Goal: Task Accomplishment & Management: Use online tool/utility

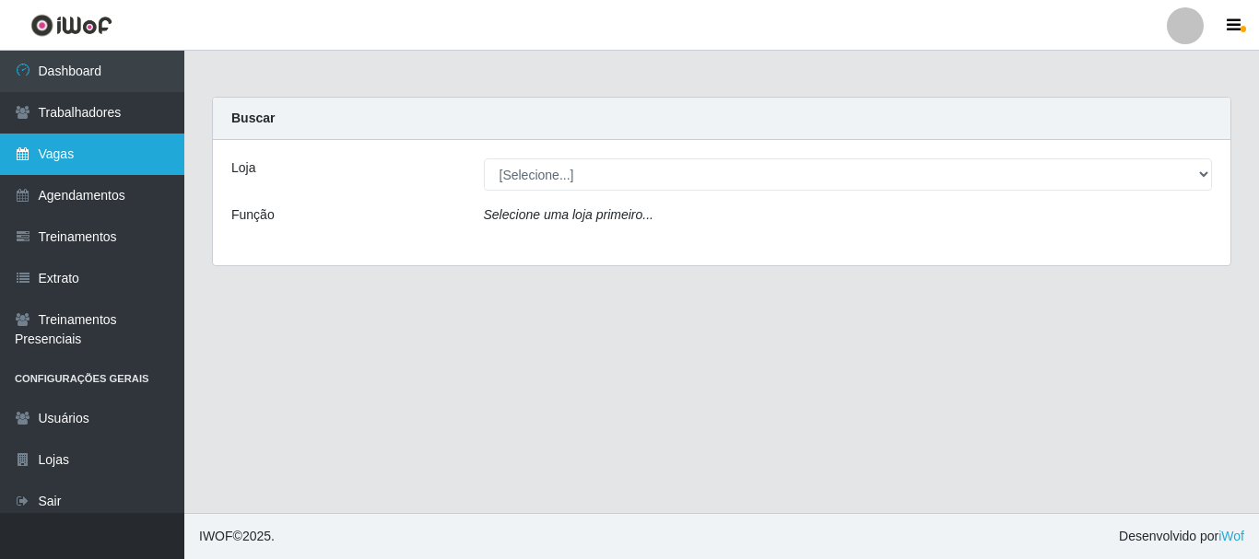
click at [78, 147] on link "Vagas" at bounding box center [92, 154] width 184 height 41
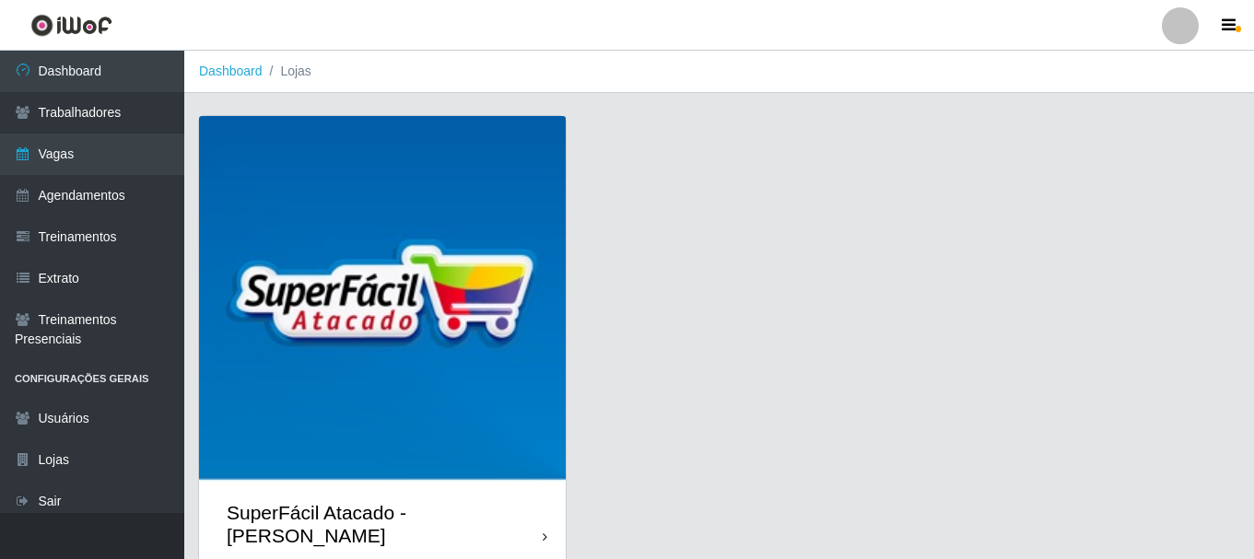
click at [496, 152] on img at bounding box center [382, 299] width 367 height 367
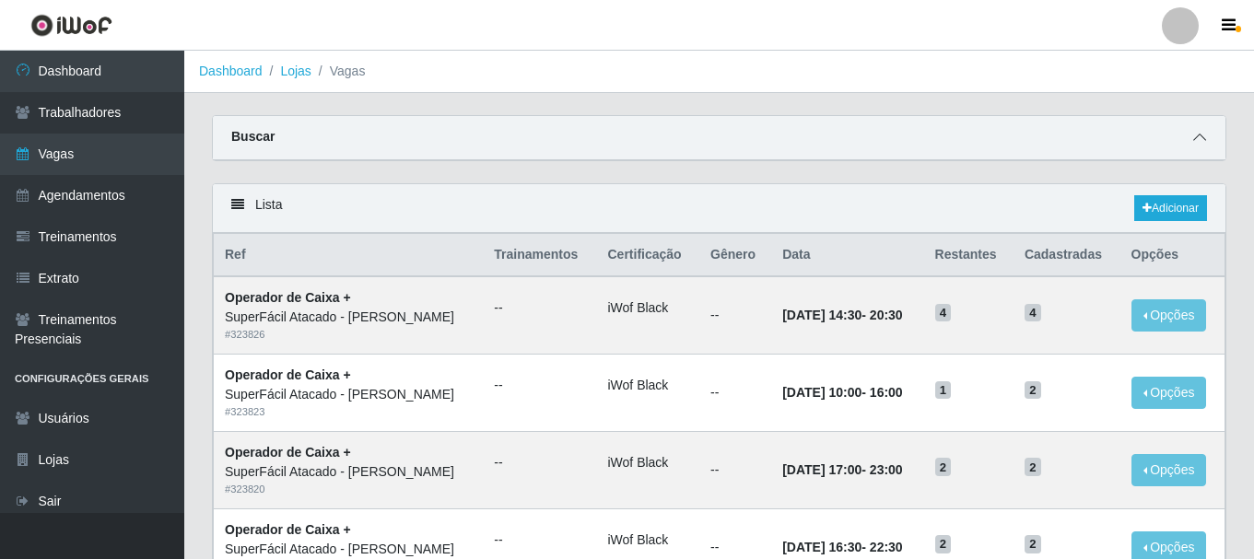
click at [1203, 137] on icon at bounding box center [1199, 137] width 13 height 13
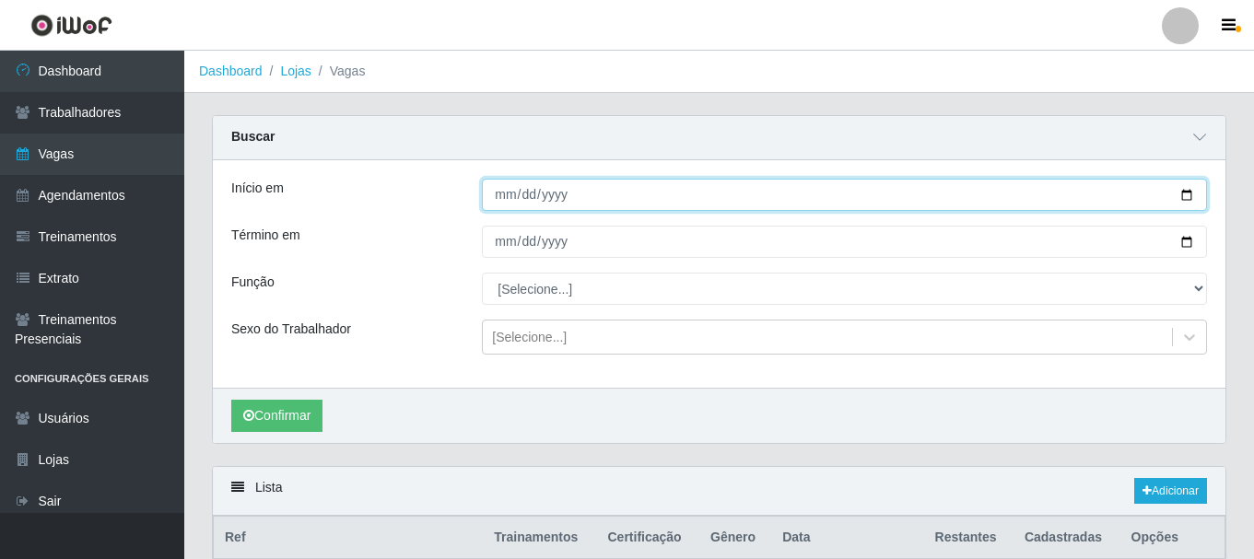
click at [1185, 202] on input "Início em" at bounding box center [844, 195] width 725 height 32
type input "[DATE]"
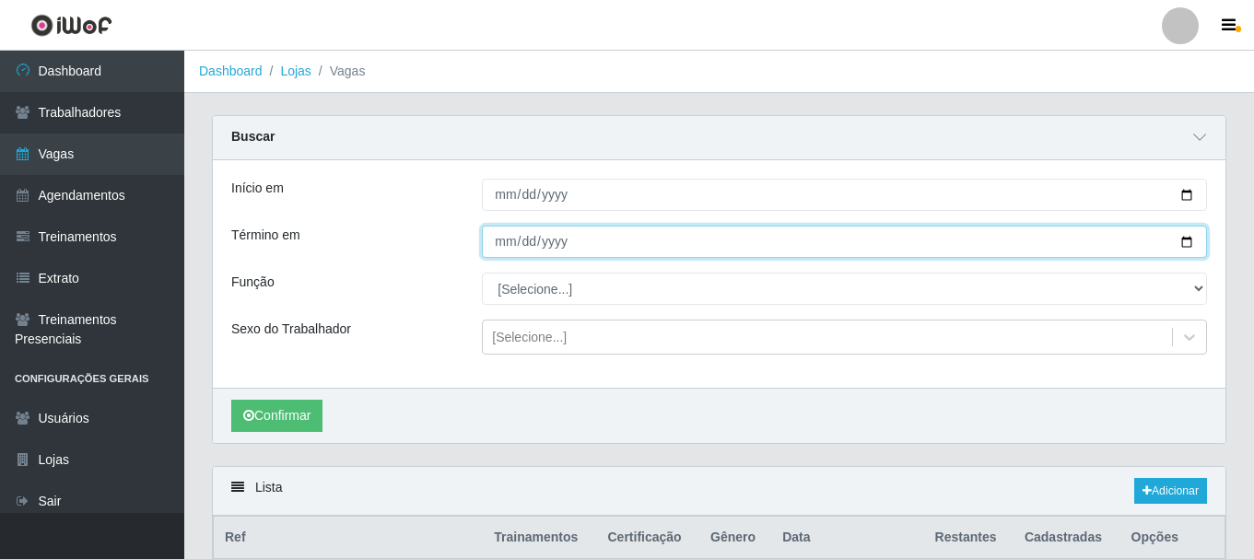
click at [1183, 246] on input "Término em" at bounding box center [844, 242] width 725 height 32
type input "[DATE]"
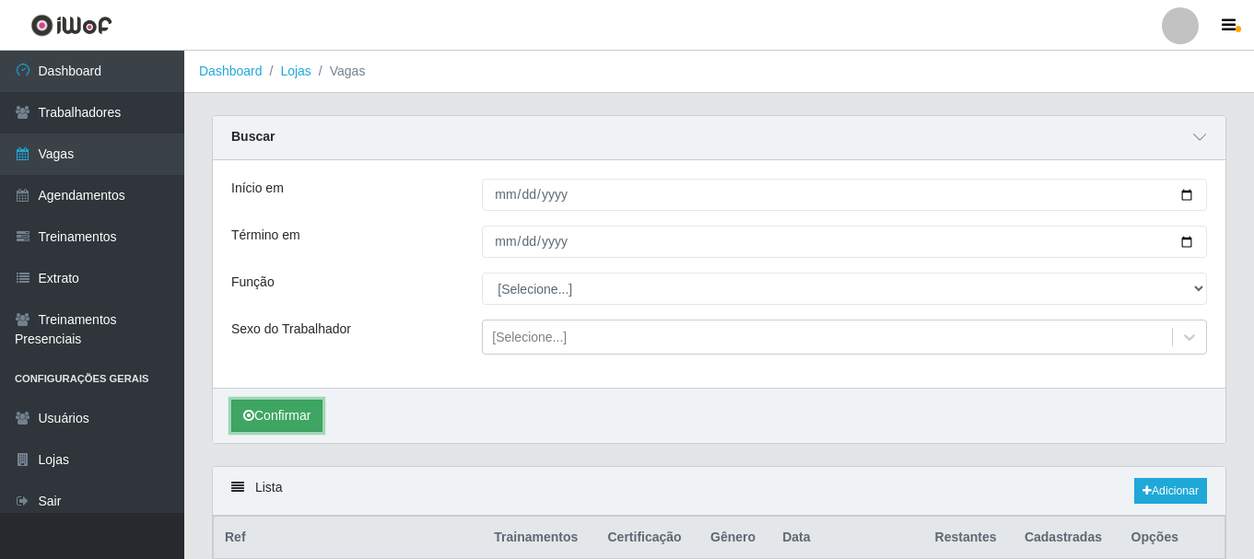
click at [288, 420] on button "Confirmar" at bounding box center [276, 416] width 91 height 32
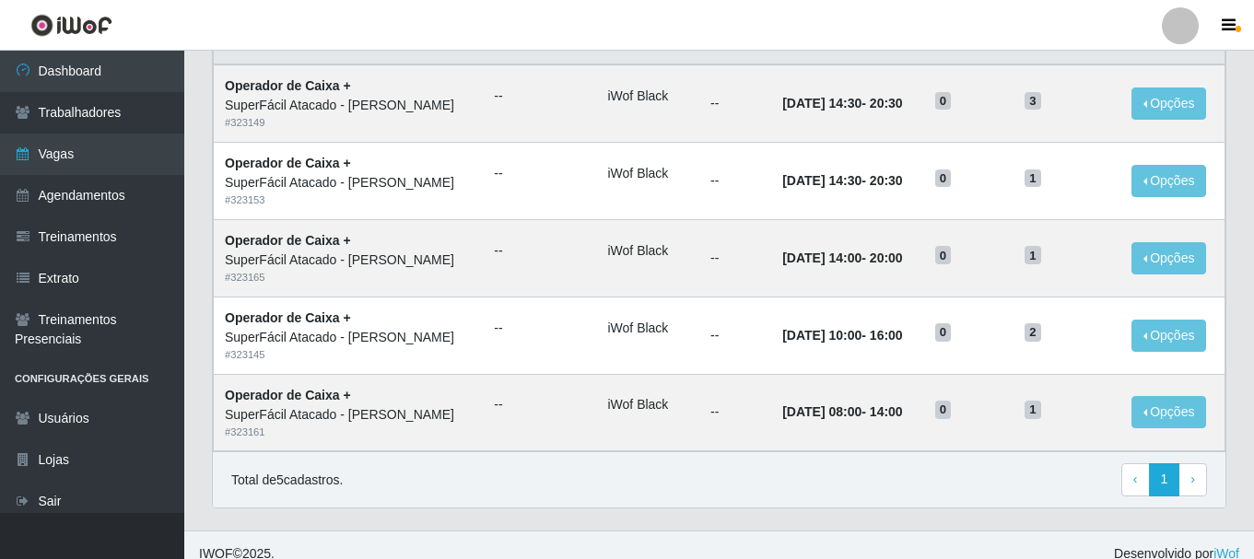
scroll to position [513, 0]
